Goal: Task Accomplishment & Management: Use online tool/utility

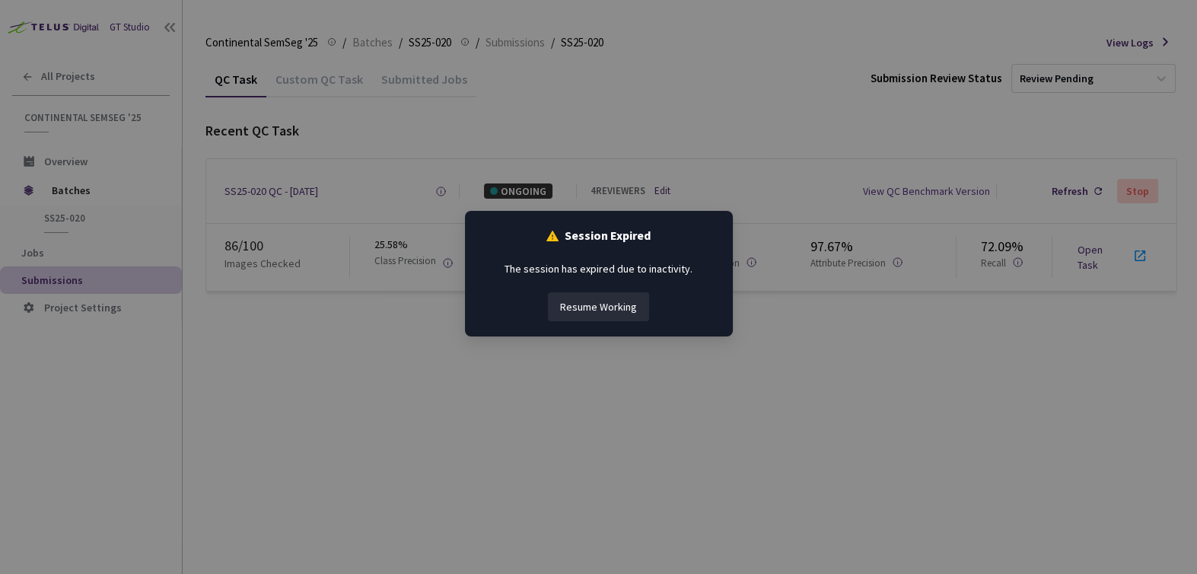
drag, startPoint x: 0, startPoint y: 0, endPoint x: 599, endPoint y: 313, distance: 675.5
click at [599, 313] on button "Resume Working" at bounding box center [598, 306] width 101 height 29
